Goal: Task Accomplishment & Management: Use online tool/utility

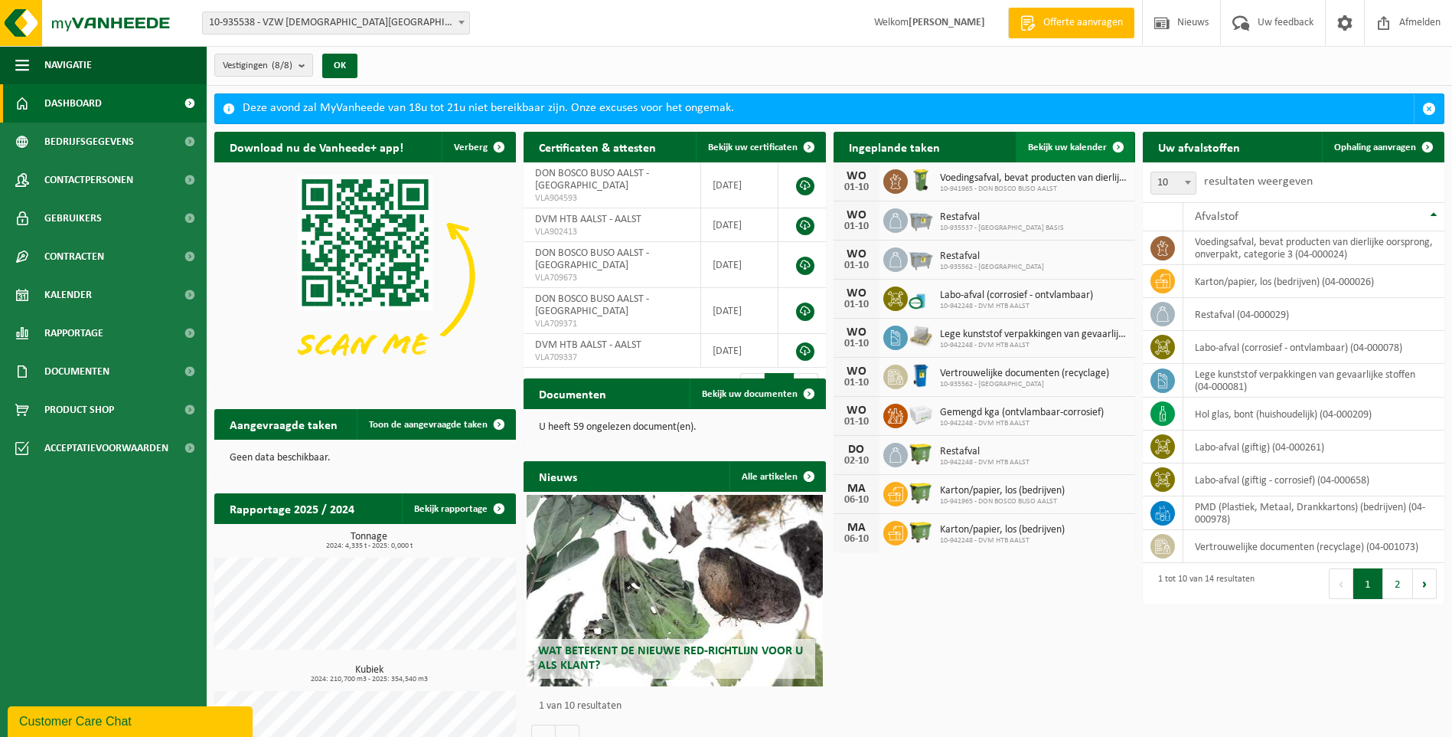
click at [1043, 143] on span "Bekijk uw kalender" at bounding box center [1067, 147] width 79 height 10
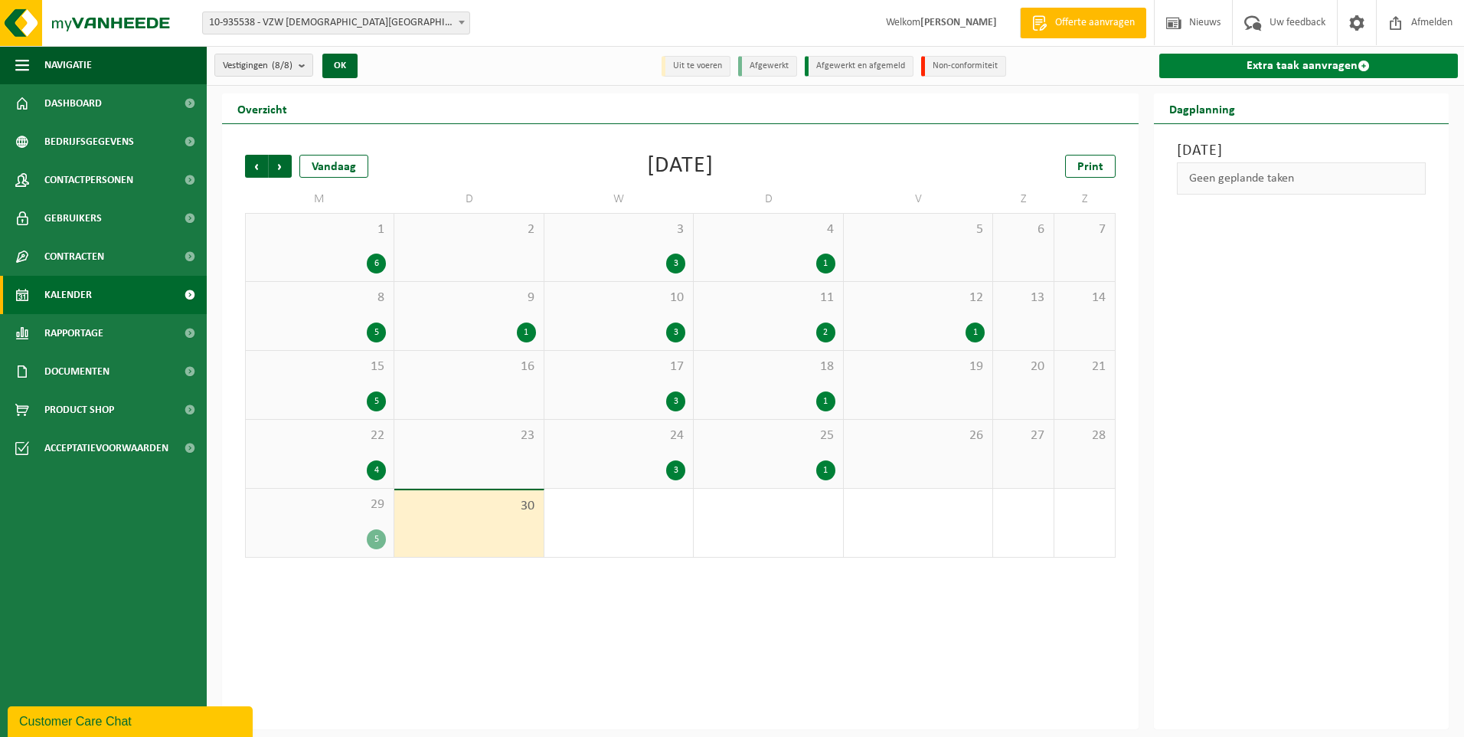
click at [1320, 63] on link "Extra taak aanvragen" at bounding box center [1308, 66] width 299 height 25
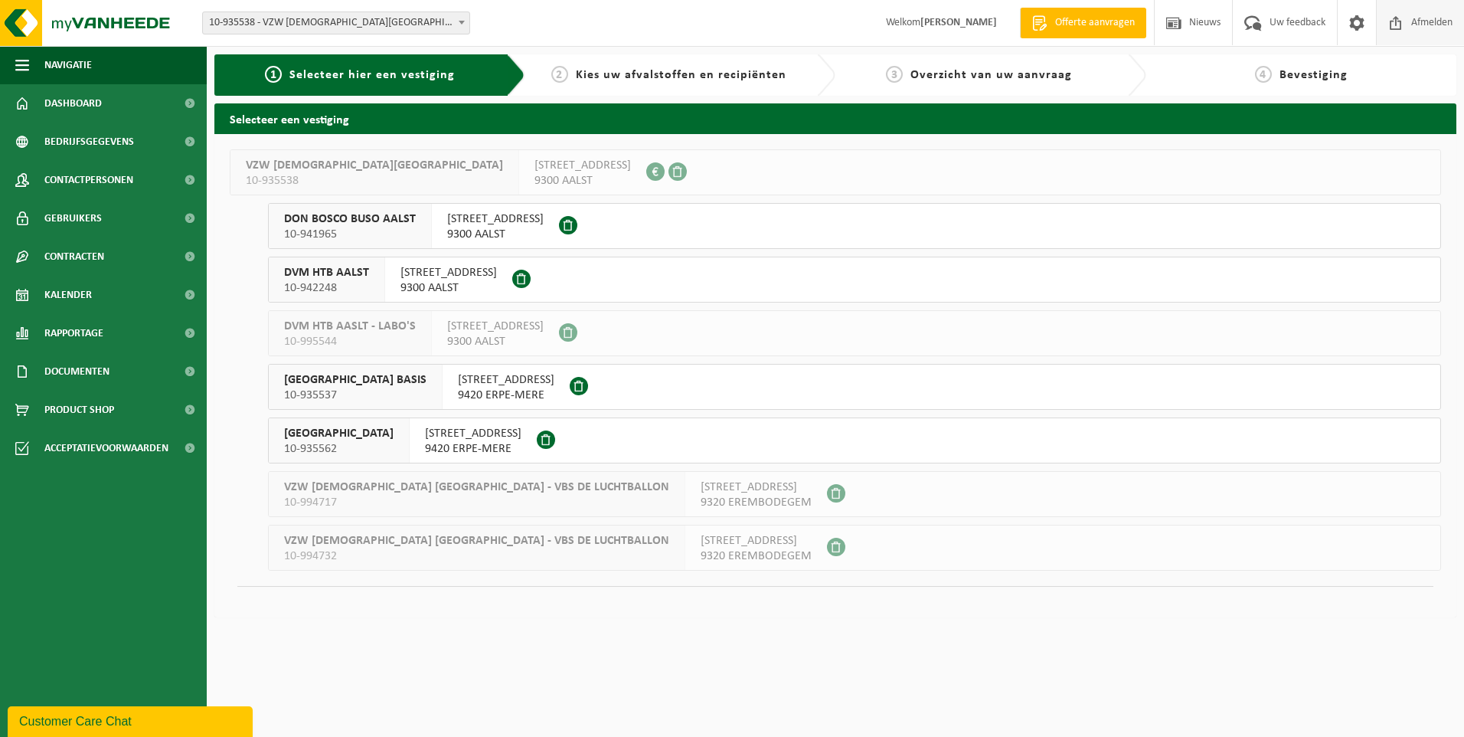
click at [1426, 11] on span "Afmelden" at bounding box center [1431, 22] width 49 height 45
